Goal: Task Accomplishment & Management: Manage account settings

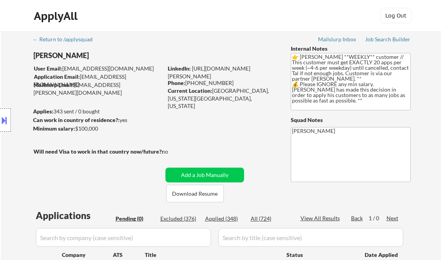
scroll to position [187, 0]
select select ""applied""
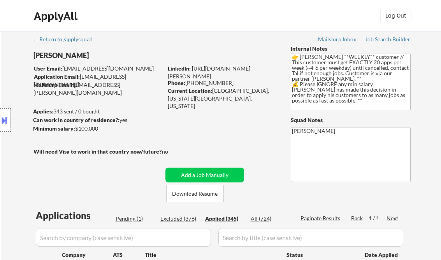
select select ""applied""
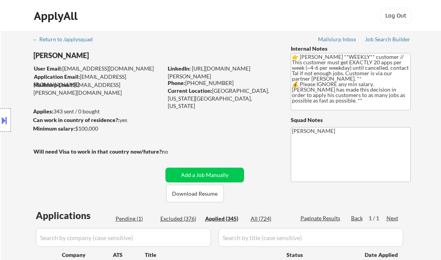
select select ""applied""
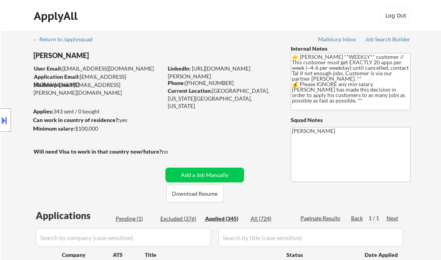
select select ""applied""
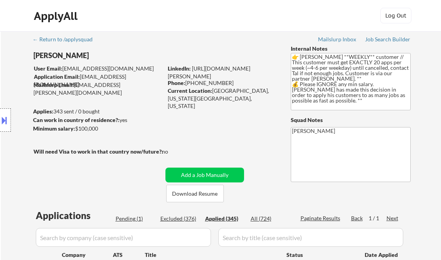
select select ""applied""
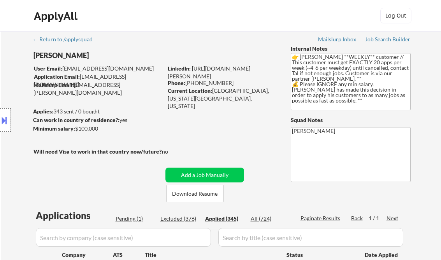
select select ""applied""
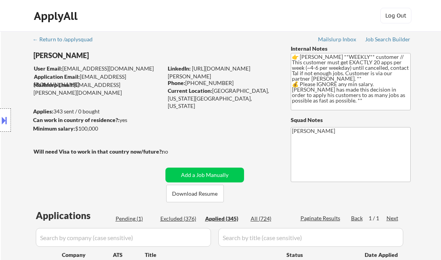
select select ""applied""
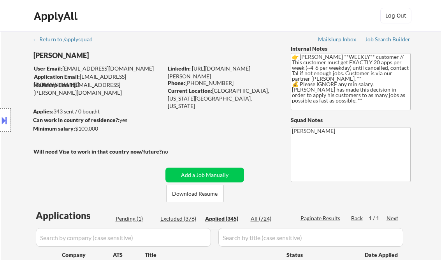
select select ""applied""
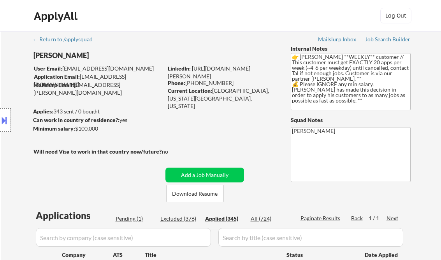
select select ""applied""
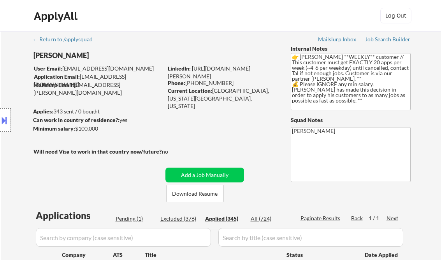
select select ""applied""
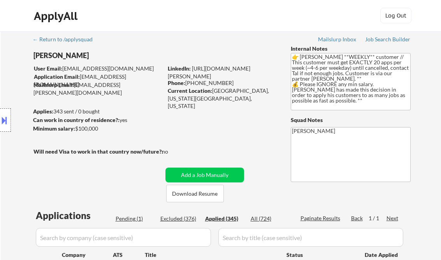
select select ""applied""
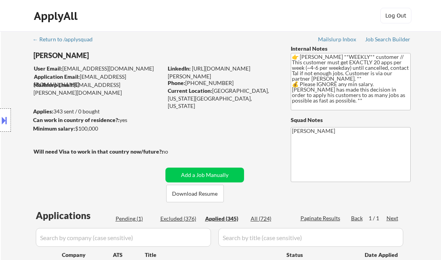
select select ""applied""
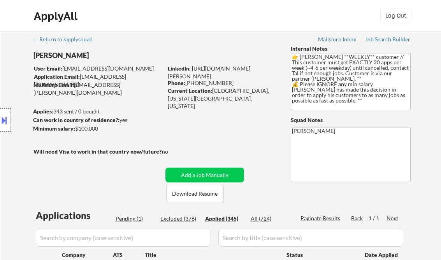
select select ""applied""
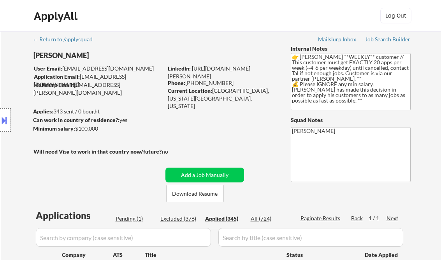
select select ""applied""
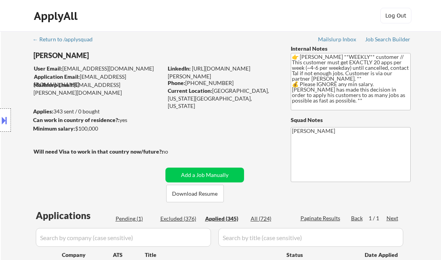
select select ""applied""
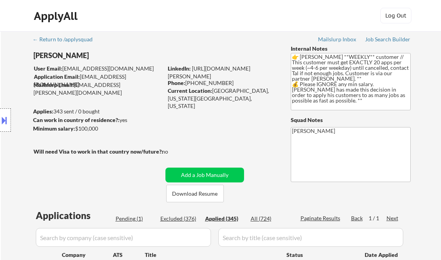
select select ""applied""
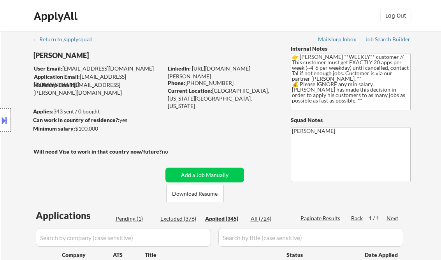
select select ""applied""
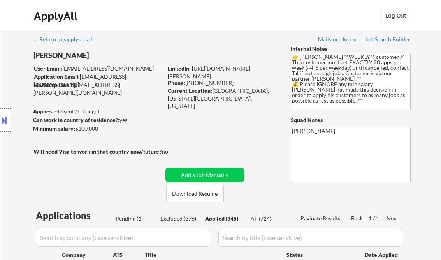
select select ""applied""
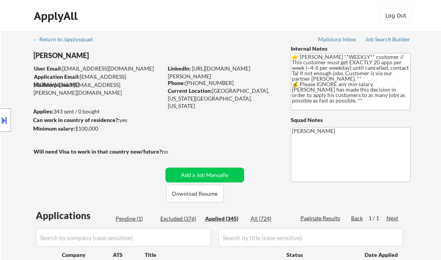
select select ""applied""
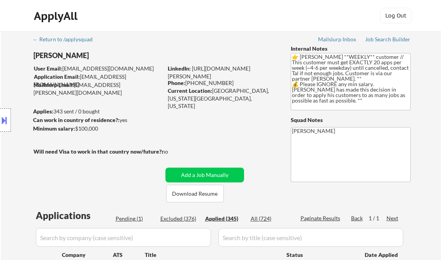
select select ""applied""
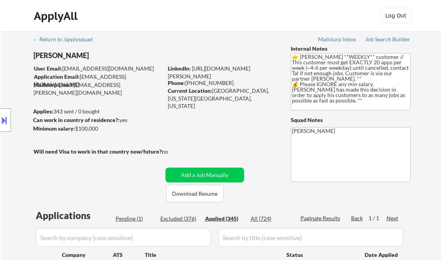
select select ""applied""
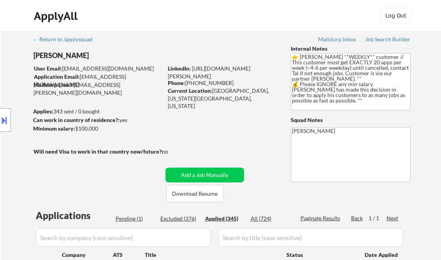
select select ""applied""
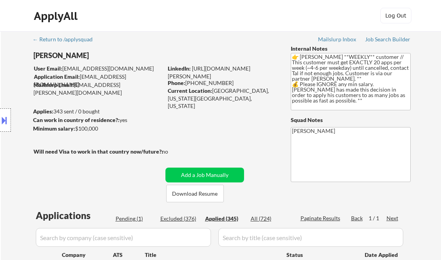
select select ""applied""
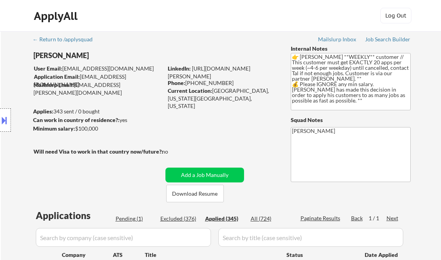
select select ""applied""
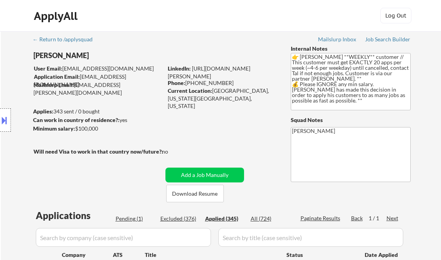
select select ""applied""
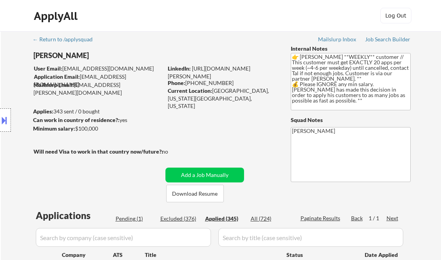
select select ""applied""
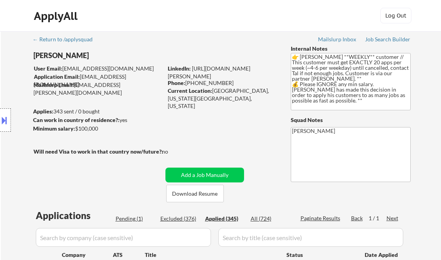
select select ""applied""
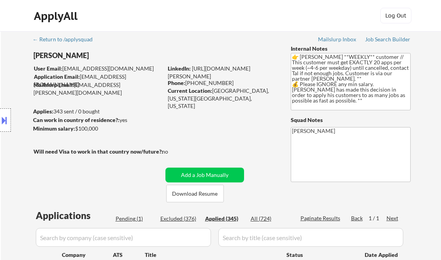
select select ""applied""
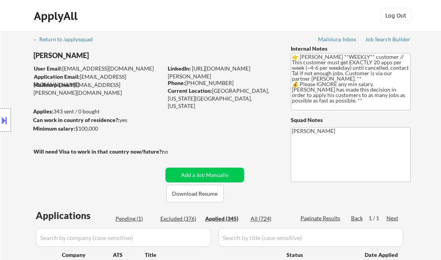
select select ""applied""
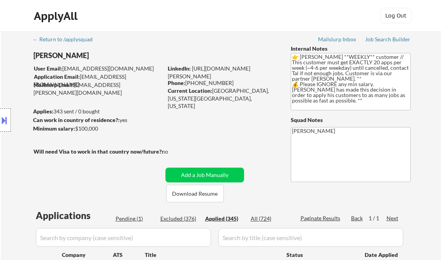
select select ""applied""
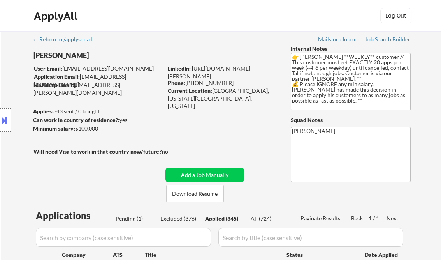
select select ""applied""
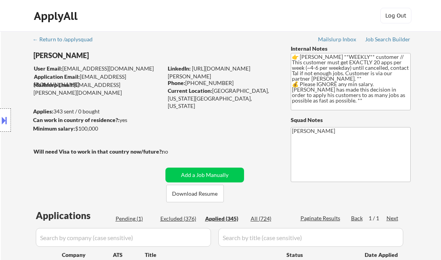
select select ""applied""
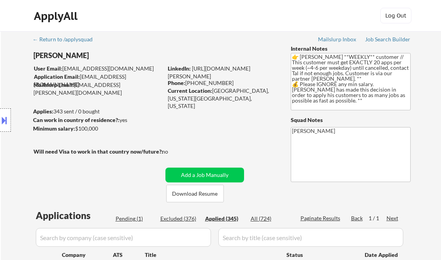
select select ""applied""
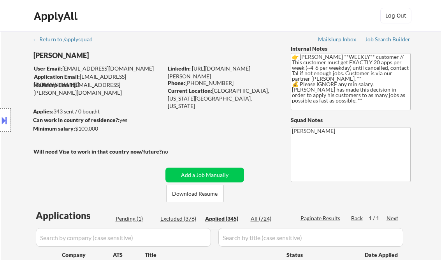
select select ""applied""
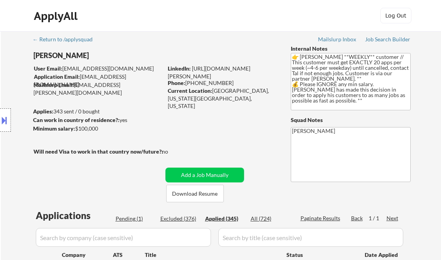
select select ""applied""
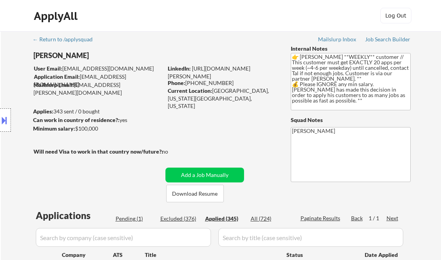
select select ""applied""
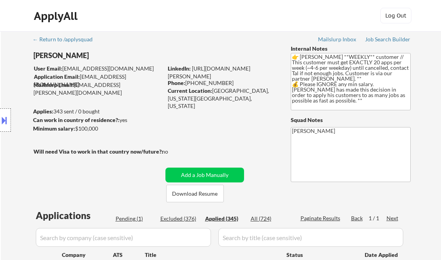
select select ""applied""
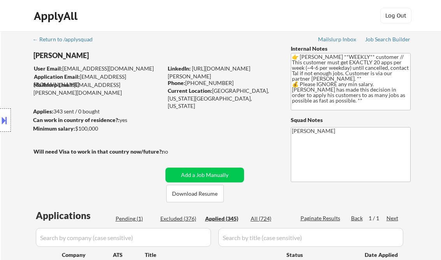
select select ""applied""
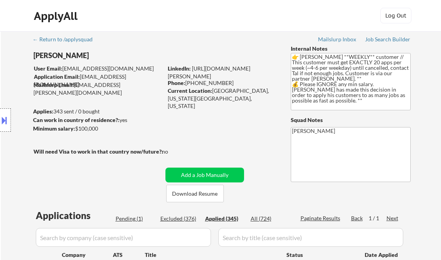
select select ""applied""
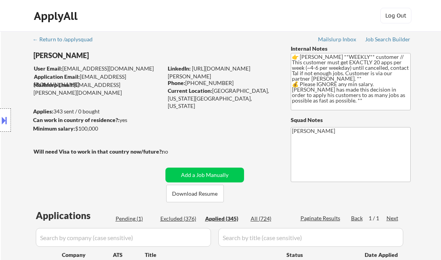
select select ""applied""
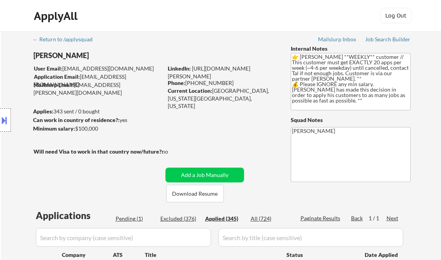
select select ""applied""
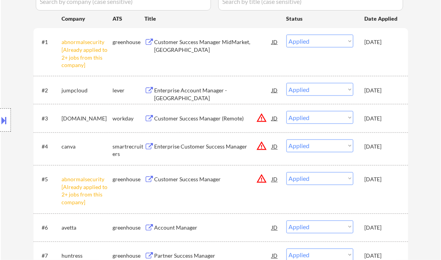
scroll to position [243, 0]
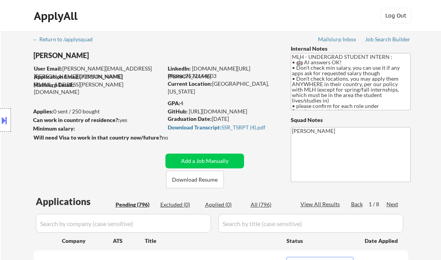
select select ""pending""
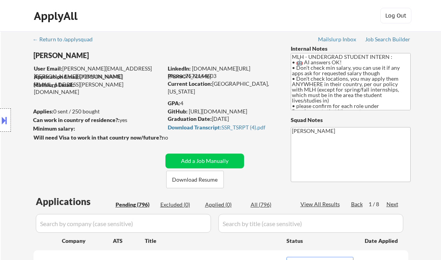
select select ""pending""
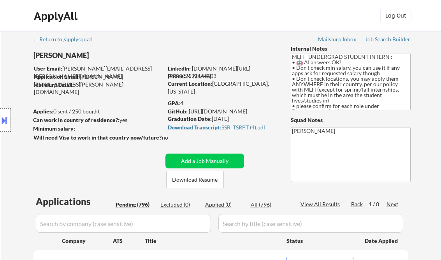
select select ""pending""
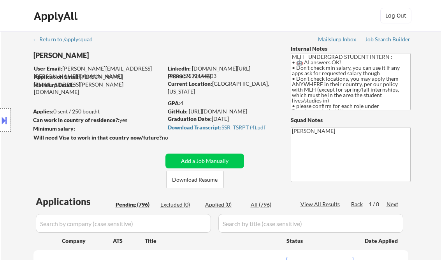
select select ""pending""
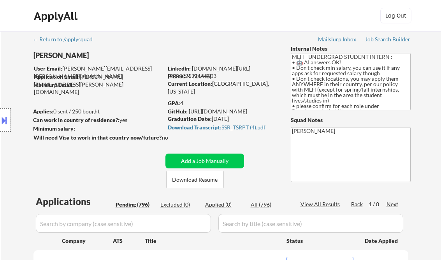
select select ""pending""
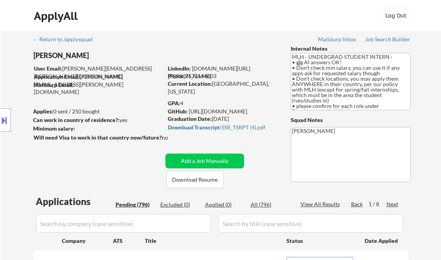
select select ""pending""
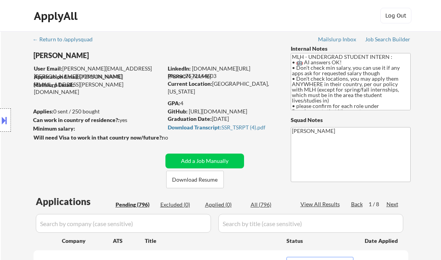
select select ""pending""
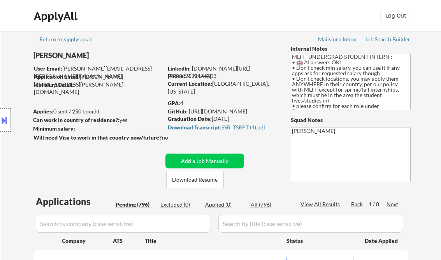
select select ""pending""
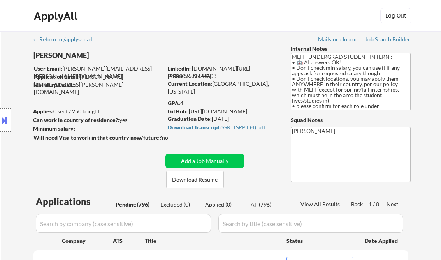
select select ""pending""
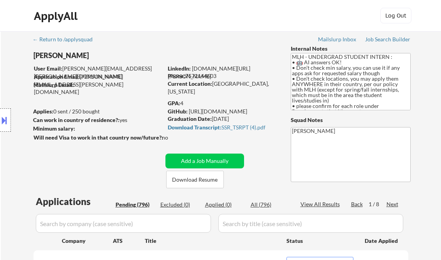
select select ""pending""
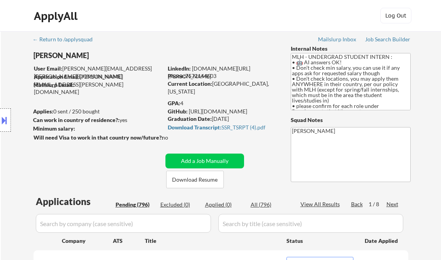
select select ""pending""
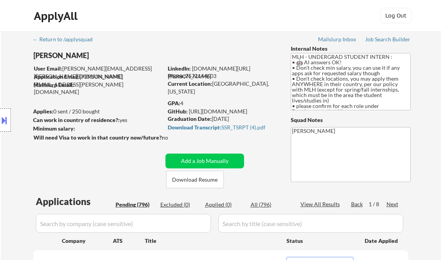
select select ""pending""
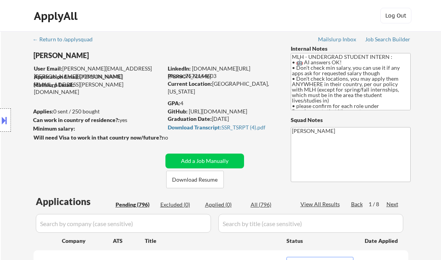
select select ""pending""
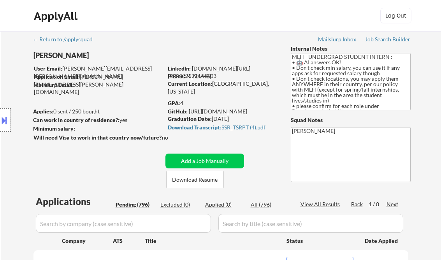
select select ""pending""
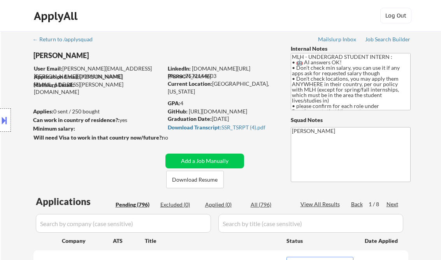
select select ""pending""
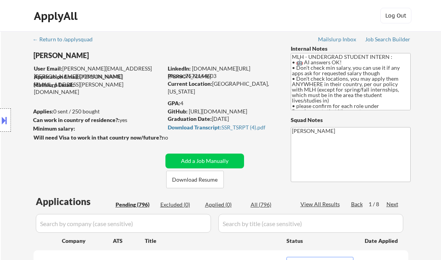
select select ""pending""
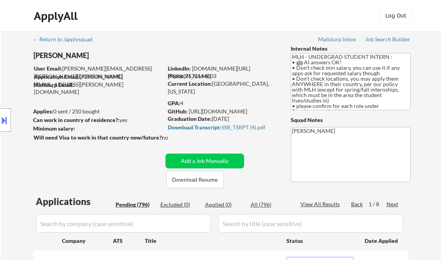
select select ""pending""
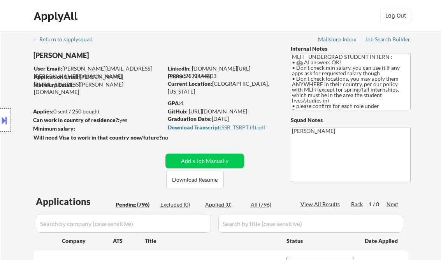
select select ""pending""
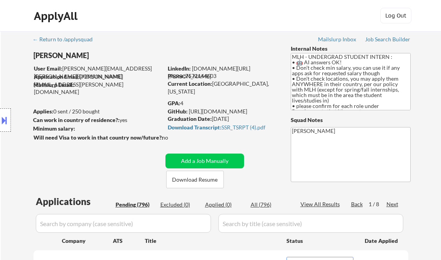
select select ""pending""
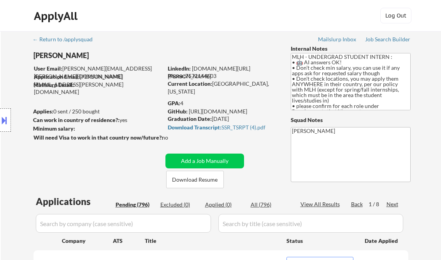
select select ""pending""
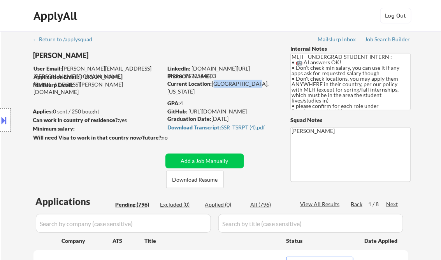
drag, startPoint x: 213, startPoint y: 83, endPoint x: 248, endPoint y: 84, distance: 34.7
click at [248, 84] on div "Current Location: Tempe, Arizona" at bounding box center [223, 87] width 110 height 15
copy div "Tempe, Arizona"
click at [385, 40] on div "Job Search Builder" at bounding box center [388, 39] width 46 height 5
drag, startPoint x: 238, startPoint y: 119, endPoint x: 168, endPoint y: 120, distance: 70.5
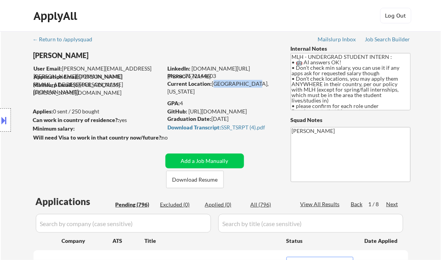
click at [168, 120] on div "Graduation Date: 2028 May" at bounding box center [223, 119] width 110 height 8
copy div "Graduation Date: 2028 May"
drag, startPoint x: 186, startPoint y: 104, endPoint x: 168, endPoint y: 102, distance: 18.0
click at [168, 102] on div "GPA: 4" at bounding box center [223, 103] width 111 height 8
copy div "GPA: 4"
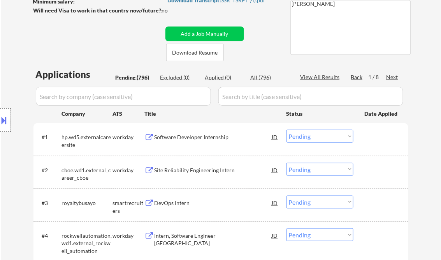
scroll to position [249, 0]
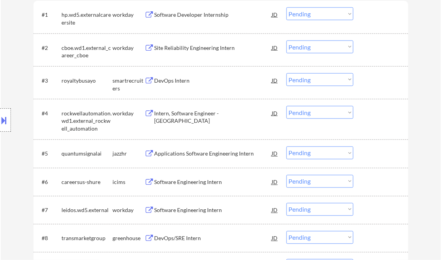
click at [175, 84] on div "DevOps Intern" at bounding box center [214, 81] width 118 height 8
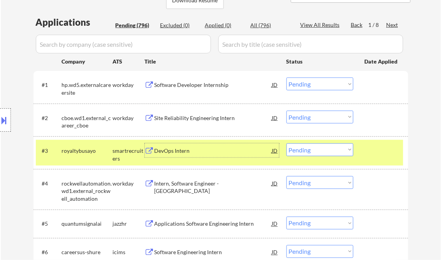
scroll to position [187, 0]
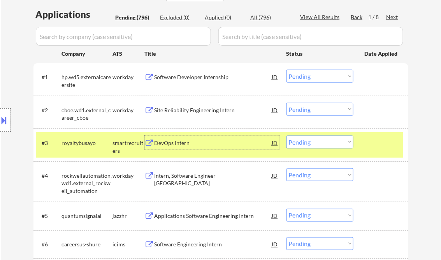
click at [319, 139] on select "Choose an option... Pending Applied Excluded (Questions) Excluded (Expired) Exc…" at bounding box center [320, 142] width 67 height 13
click at [287, 136] on select "Choose an option... Pending Applied Excluded (Questions) Excluded (Expired) Exc…" at bounding box center [320, 142] width 67 height 13
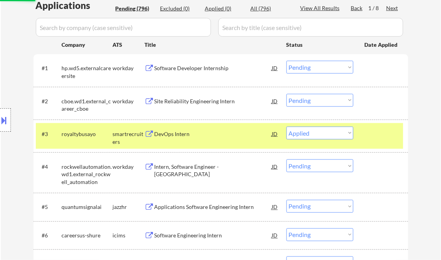
scroll to position [249, 0]
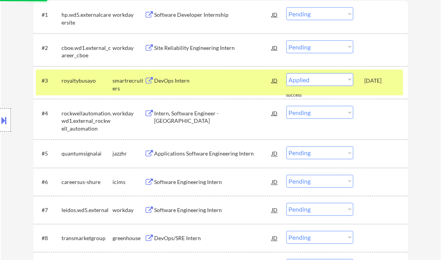
select select ""pending""
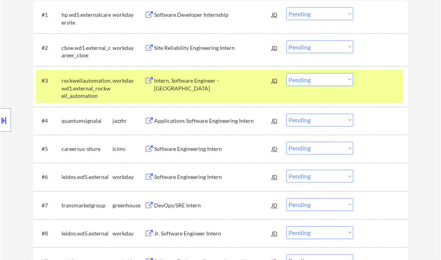
click at [213, 122] on div "Applications Software Engineering Intern" at bounding box center [214, 121] width 118 height 8
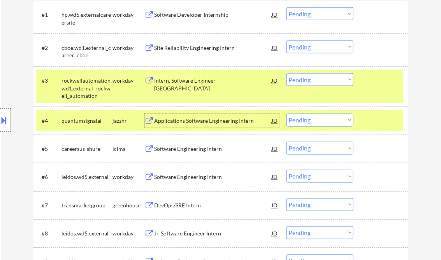
click at [306, 118] on select "Choose an option... Pending Applied Excluded (Questions) Excluded (Expired) Exc…" at bounding box center [320, 120] width 67 height 13
click at [287, 114] on select "Choose an option... Pending Applied Excluded (Questions) Excluded (Expired) Exc…" at bounding box center [320, 120] width 67 height 13
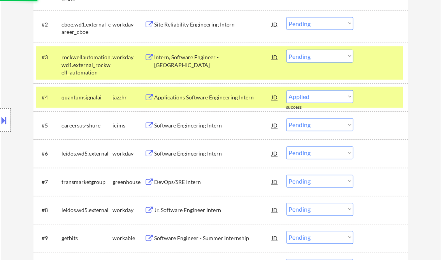
select select ""pending""
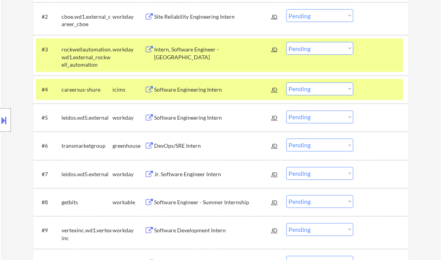
click at [189, 146] on div "DevOps/SRE Intern" at bounding box center [214, 146] width 118 height 8
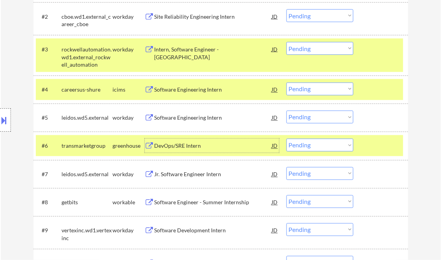
click at [322, 148] on select "Choose an option... Pending Applied Excluded (Questions) Excluded (Expired) Exc…" at bounding box center [320, 145] width 67 height 13
click at [287, 139] on select "Choose an option... Pending Applied Excluded (Questions) Excluded (Expired) Exc…" at bounding box center [320, 145] width 67 height 13
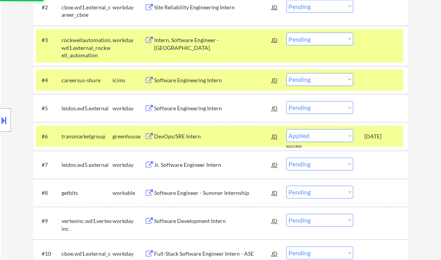
scroll to position [312, 0]
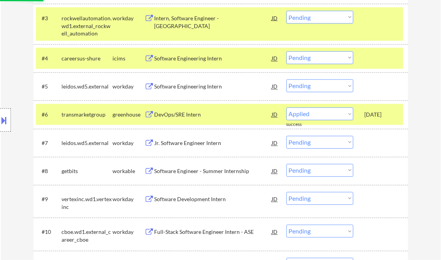
select select ""pending""
click at [192, 146] on div "Software Engineer - Summer Internship" at bounding box center [214, 143] width 118 height 8
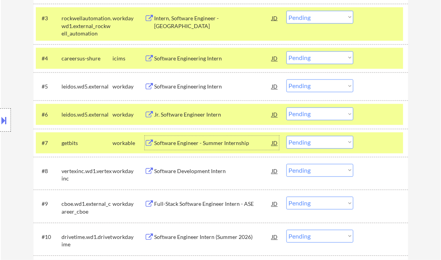
drag, startPoint x: 315, startPoint y: 142, endPoint x: 326, endPoint y: 149, distance: 12.6
click at [315, 142] on select "Choose an option... Pending Applied Excluded (Questions) Excluded (Expired) Exc…" at bounding box center [320, 142] width 67 height 13
click at [287, 136] on select "Choose an option... Pending Applied Excluded (Questions) Excluded (Expired) Exc…" at bounding box center [320, 142] width 67 height 13
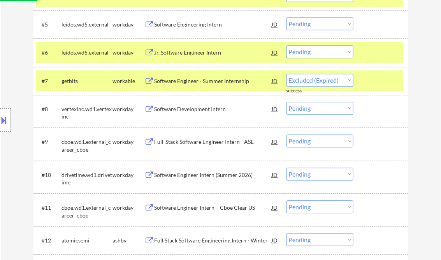
scroll to position [436, 0]
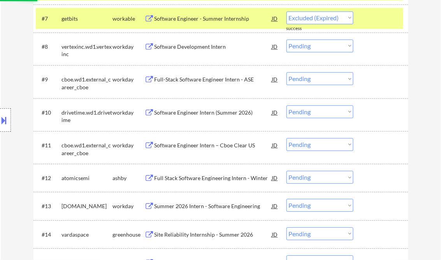
select select ""pending""
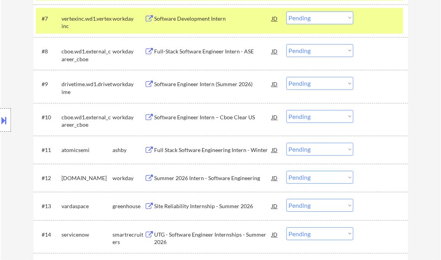
click at [210, 151] on div "Full Stack Software Engineering Intern - Winter" at bounding box center [214, 150] width 118 height 8
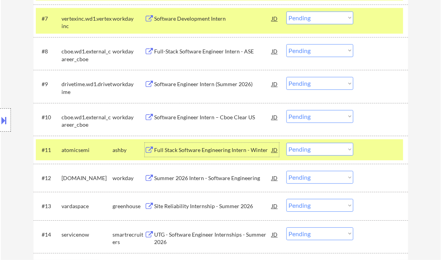
drag, startPoint x: 313, startPoint y: 149, endPoint x: 321, endPoint y: 154, distance: 9.8
click at [313, 150] on select "Choose an option... Pending Applied Excluded (Questions) Excluded (Expired) Exc…" at bounding box center [320, 149] width 67 height 13
click at [287, 143] on select "Choose an option... Pending Applied Excluded (Questions) Excluded (Expired) Exc…" at bounding box center [320, 149] width 67 height 13
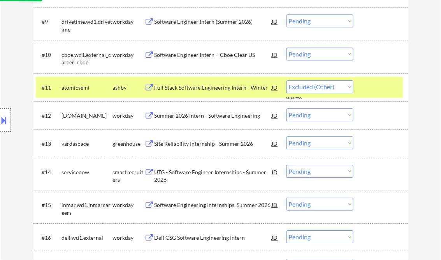
select select ""pending""
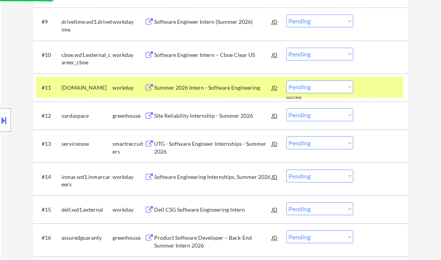
click at [190, 116] on div "Site Reliability Internship - Summer 2026" at bounding box center [214, 116] width 118 height 8
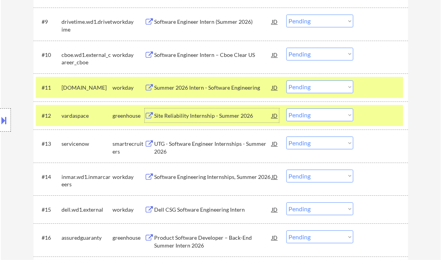
click at [324, 114] on select "Choose an option... Pending Applied Excluded (Questions) Excluded (Expired) Exc…" at bounding box center [320, 114] width 67 height 13
click at [287, 108] on select "Choose an option... Pending Applied Excluded (Questions) Excluded (Expired) Exc…" at bounding box center [320, 114] width 67 height 13
select select ""pending""
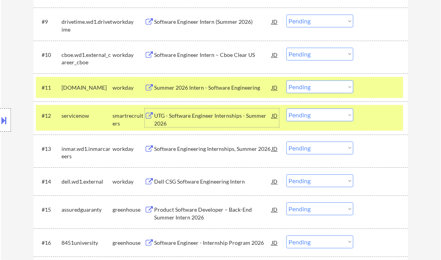
click at [197, 119] on div "UTG - Software Engineer Internships - Summer 2026" at bounding box center [214, 119] width 118 height 15
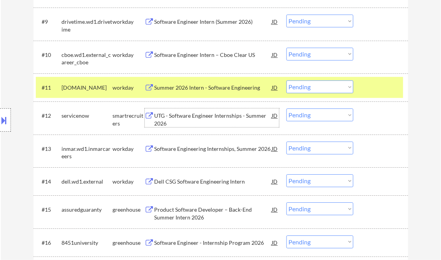
scroll to position [561, 0]
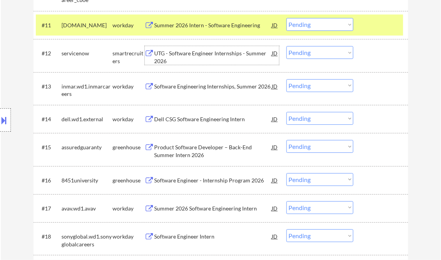
click at [207, 150] on div "Product Software Developer – Back-End Summer Intern 2026" at bounding box center [214, 150] width 118 height 15
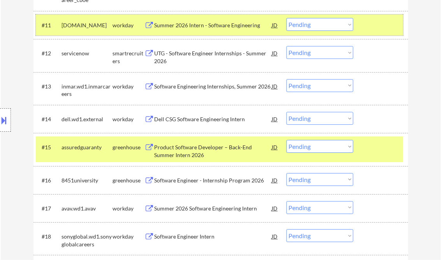
click at [370, 14] on div "#11 workiva.wd1.careers workday Summer 2026 Intern - Software Engineering JD Ch…" at bounding box center [220, 24] width 368 height 21
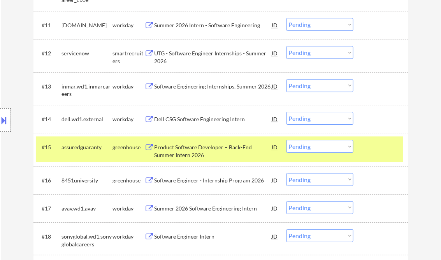
click at [318, 147] on select "Choose an option... Pending Applied Excluded (Questions) Excluded (Expired) Exc…" at bounding box center [320, 146] width 67 height 13
click at [287, 140] on select "Choose an option... Pending Applied Excluded (Questions) Excluded (Expired) Exc…" at bounding box center [320, 146] width 67 height 13
select select ""pending""
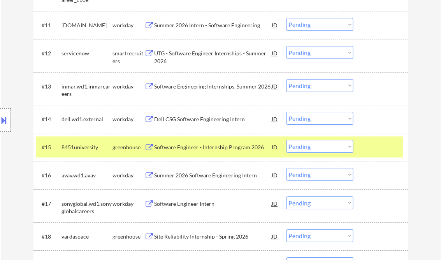
click at [200, 150] on div "Software Engineer - Internship Program 2026" at bounding box center [214, 147] width 118 height 8
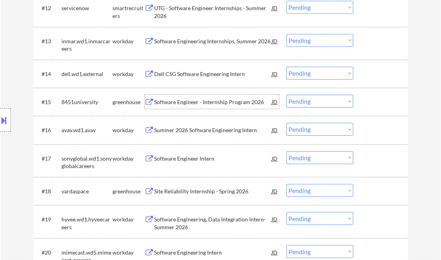
scroll to position [623, 0]
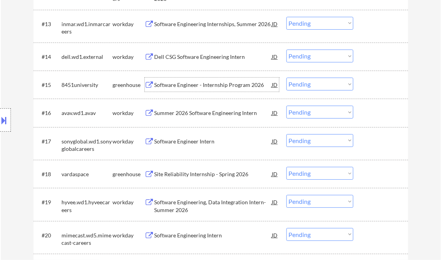
click at [313, 172] on select "Choose an option... Pending Applied Excluded (Questions) Excluded (Expired) Exc…" at bounding box center [320, 173] width 67 height 13
click at [287, 167] on select "Choose an option... Pending Applied Excluded (Questions) Excluded (Expired) Exc…" at bounding box center [320, 173] width 67 height 13
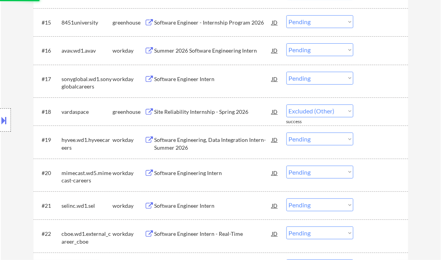
select select ""pending""
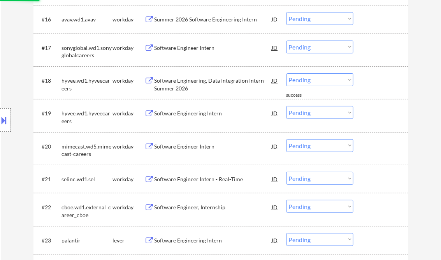
scroll to position [748, 0]
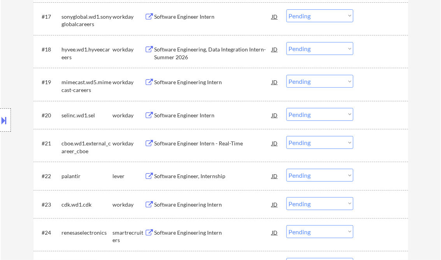
click at [187, 178] on div "Software Engineer, Internship" at bounding box center [214, 176] width 118 height 8
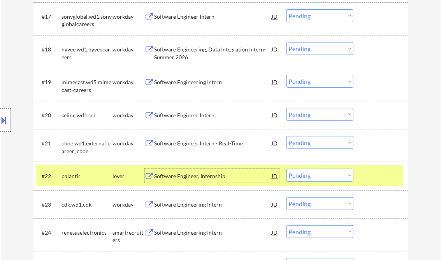
click at [315, 174] on select "Choose an option... Pending Applied Excluded (Questions) Excluded (Expired) Exc…" at bounding box center [320, 175] width 67 height 13
click at [287, 169] on select "Choose an option... Pending Applied Excluded (Questions) Excluded (Expired) Exc…" at bounding box center [320, 175] width 67 height 13
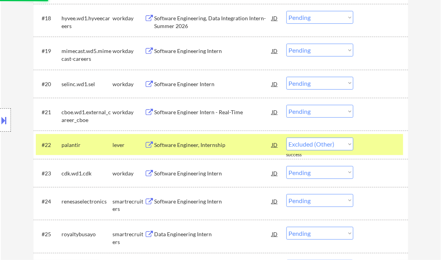
select select ""pending""
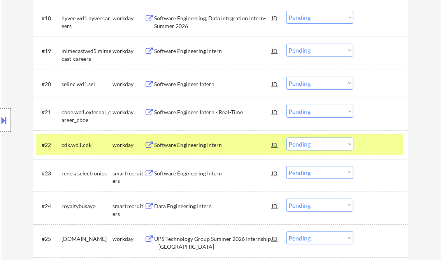
click at [188, 173] on div "Software Engineering Intern" at bounding box center [214, 173] width 118 height 8
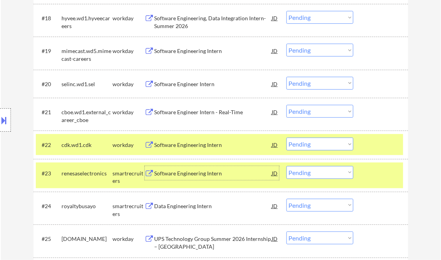
click at [317, 175] on select "Choose an option... Pending Applied Excluded (Questions) Excluded (Expired) Exc…" at bounding box center [320, 172] width 67 height 13
click at [287, 166] on select "Choose an option... Pending Applied Excluded (Questions) Excluded (Expired) Exc…" at bounding box center [320, 172] width 67 height 13
click at [178, 174] on div "Data Engineering Intern" at bounding box center [214, 173] width 118 height 8
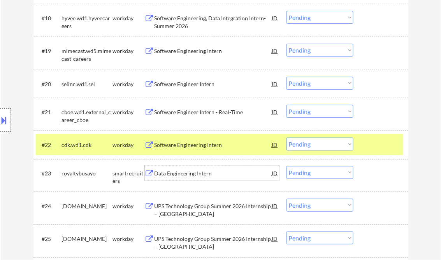
drag, startPoint x: 325, startPoint y: 175, endPoint x: 334, endPoint y: 179, distance: 9.8
click at [325, 175] on select "Choose an option... Pending Applied Excluded (Questions) Excluded (Expired) Exc…" at bounding box center [320, 172] width 67 height 13
click at [287, 166] on select "Choose an option... Pending Applied Excluded (Questions) Excluded (Expired) Exc…" at bounding box center [320, 172] width 67 height 13
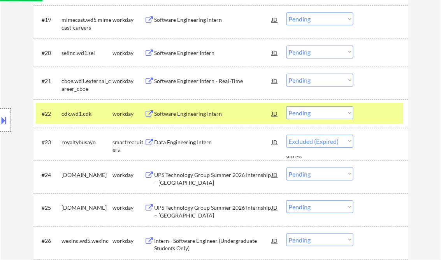
scroll to position [872, 0]
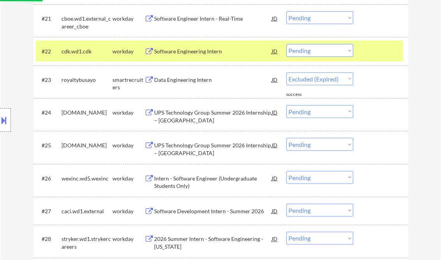
select select ""pending""
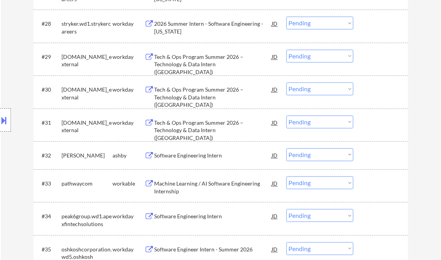
scroll to position [1090, 0]
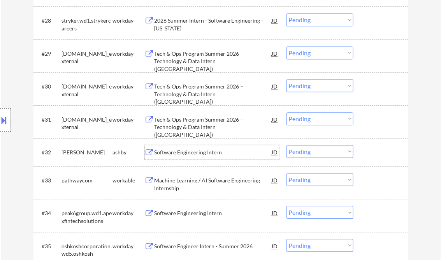
click at [210, 151] on div "Software Engineering Intern" at bounding box center [214, 153] width 118 height 8
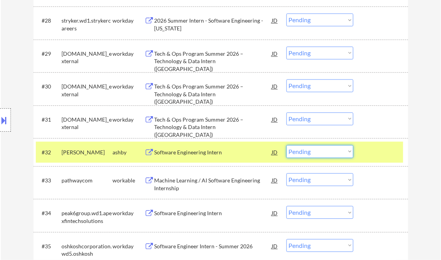
click at [334, 154] on select "Choose an option... Pending Applied Excluded (Questions) Excluded (Expired) Exc…" at bounding box center [320, 151] width 67 height 13
click at [287, 145] on select "Choose an option... Pending Applied Excluded (Questions) Excluded (Expired) Exc…" at bounding box center [320, 151] width 67 height 13
select select ""pending""
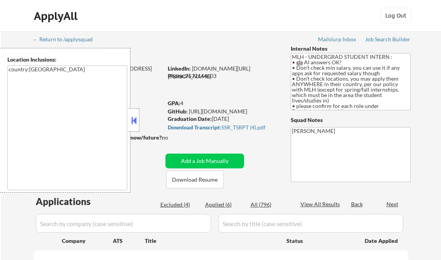
scroll to position [810, 0]
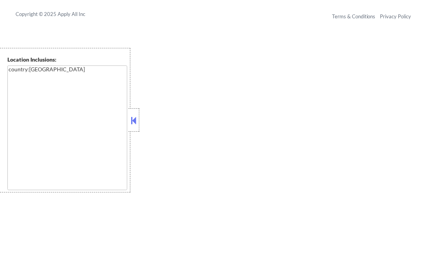
select select ""pending""
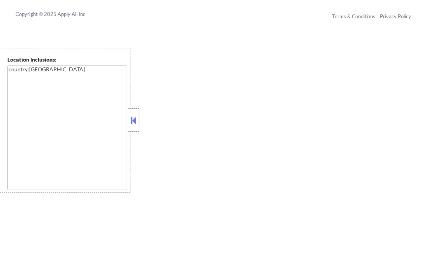
select select ""pending""
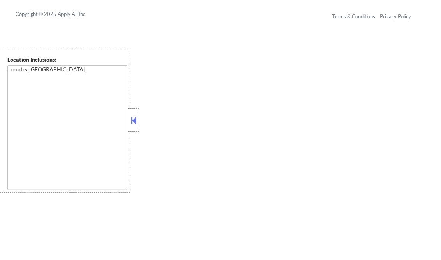
select select ""pending""
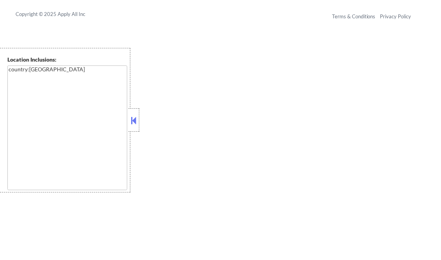
select select ""pending""
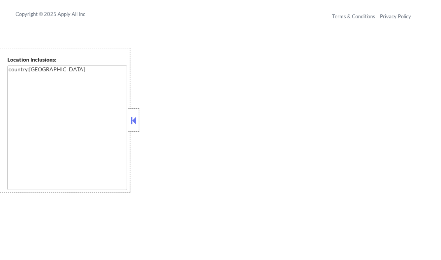
select select ""pending""
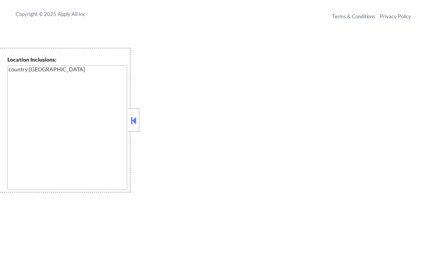
select select ""pending""
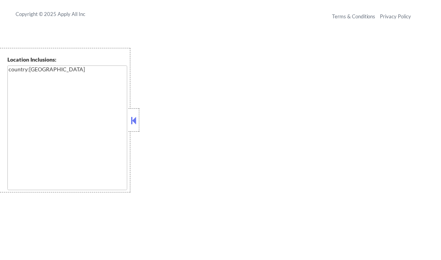
select select ""pending""
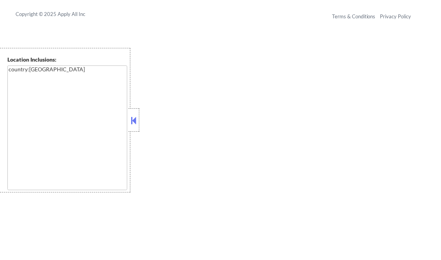
select select ""pending""
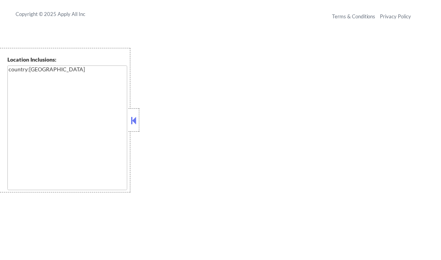
select select ""pending""
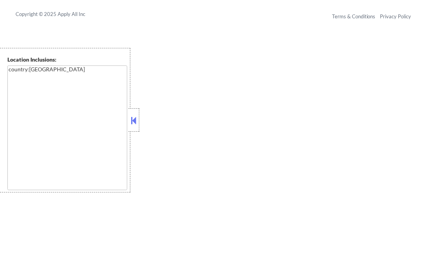
select select ""pending""
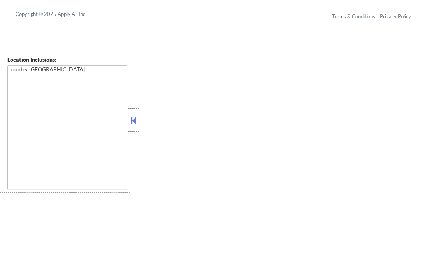
select select ""pending""
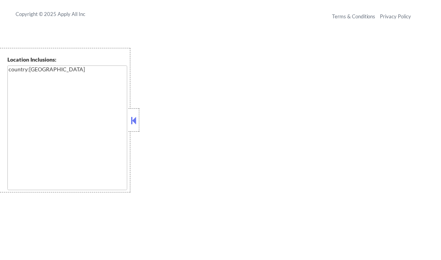
select select ""pending""
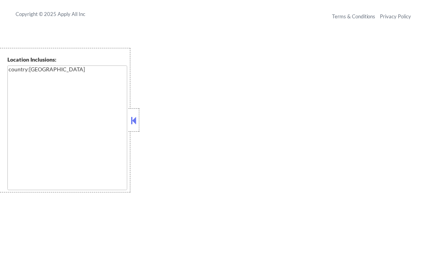
select select ""pending""
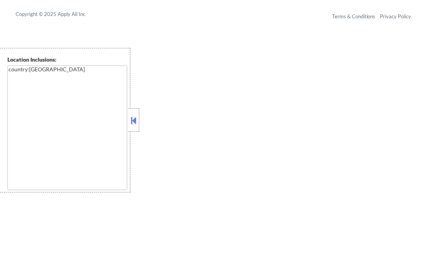
select select ""pending""
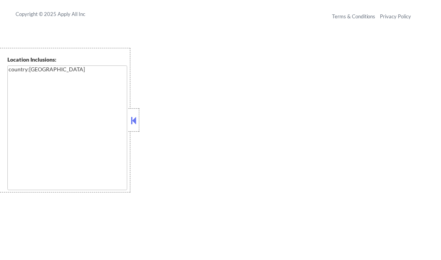
select select ""pending""
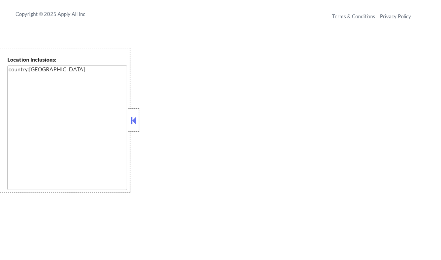
select select ""pending""
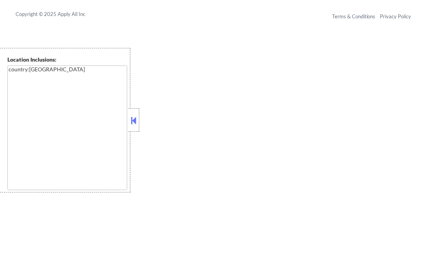
select select ""pending""
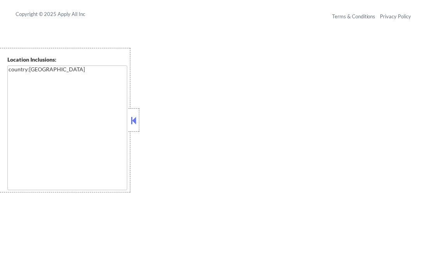
select select ""pending""
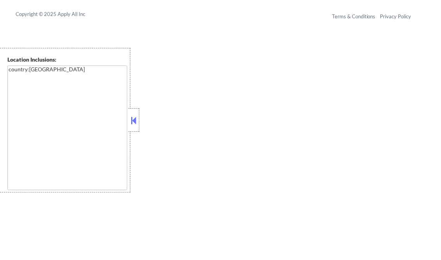
select select ""pending""
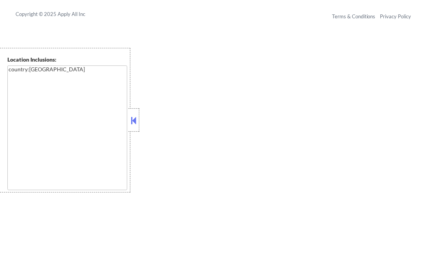
select select ""pending""
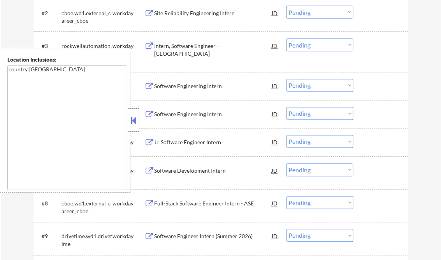
scroll to position [0, 0]
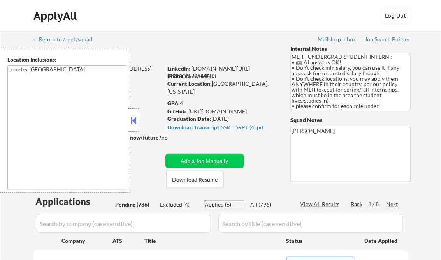
click at [218, 204] on div "Applied (6)" at bounding box center [224, 205] width 39 height 8
select select ""applied""
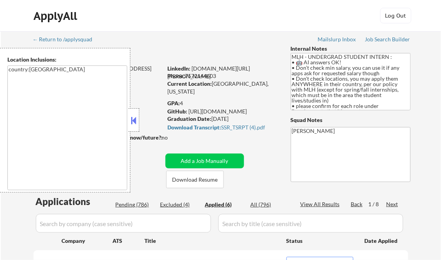
select select ""applied""
click at [132, 121] on button at bounding box center [134, 120] width 9 height 12
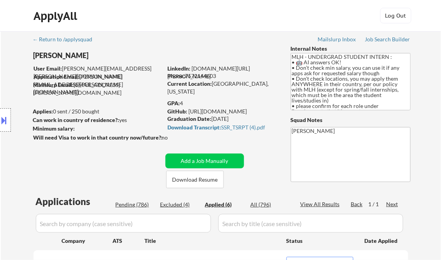
scroll to position [284, 0]
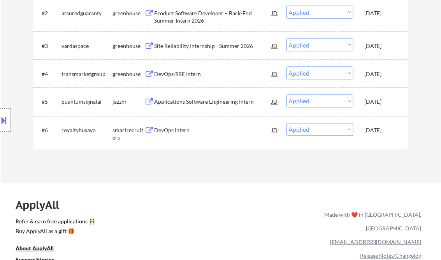
select select ""applied""
